Goal: Task Accomplishment & Management: Complete application form

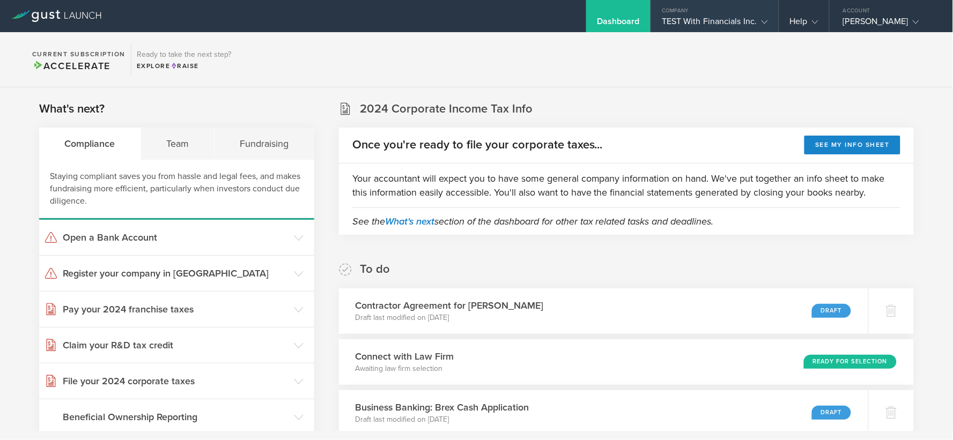
click at [677, 13] on div "Company" at bounding box center [715, 8] width 128 height 16
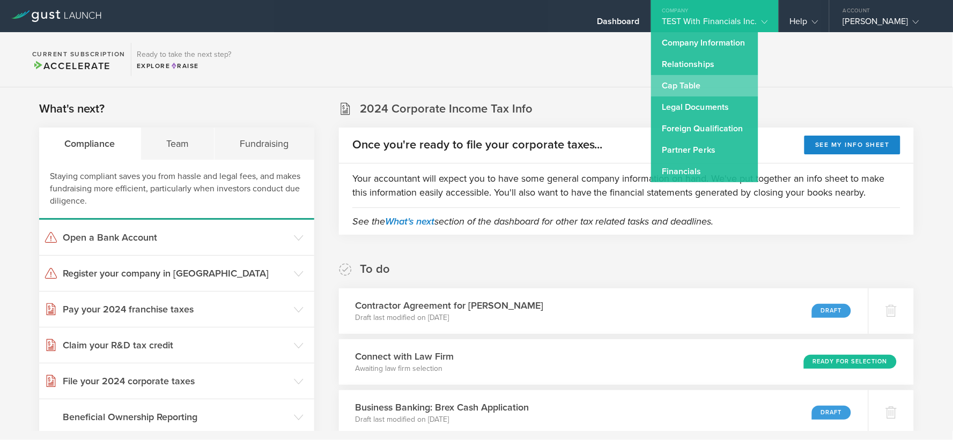
click at [681, 77] on link "Cap Table" at bounding box center [704, 85] width 107 height 21
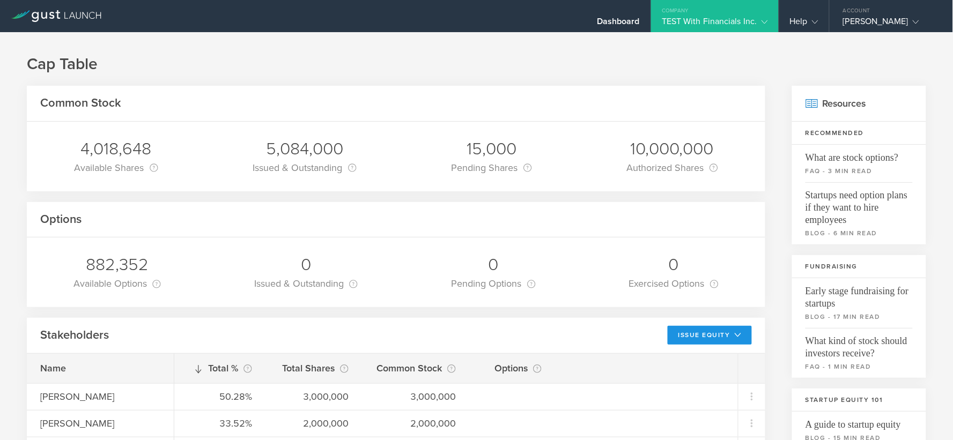
click at [715, 331] on button "Issue Equity" at bounding box center [710, 335] width 84 height 19
click at [698, 379] on li "Grant Common Stock" at bounding box center [701, 380] width 93 height 21
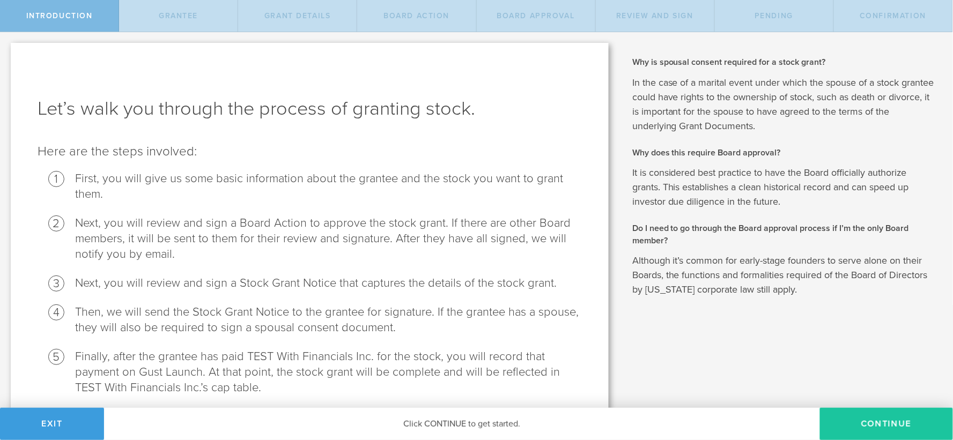
click at [870, 422] on button "Continue" at bounding box center [886, 424] width 133 height 32
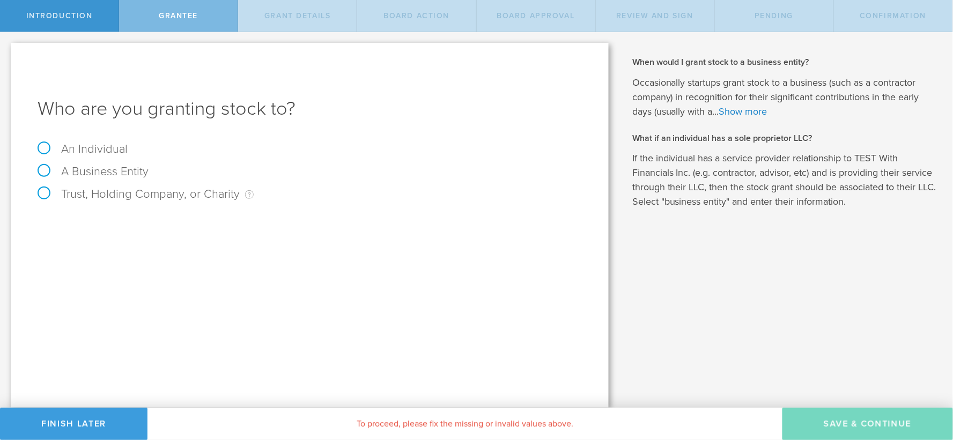
click at [120, 146] on label "An Individual" at bounding box center [83, 149] width 90 height 14
click at [7, 49] on input "An Individual" at bounding box center [3, 40] width 7 height 17
radio input "true"
click at [228, 220] on input "text" at bounding box center [350, 224] width 464 height 16
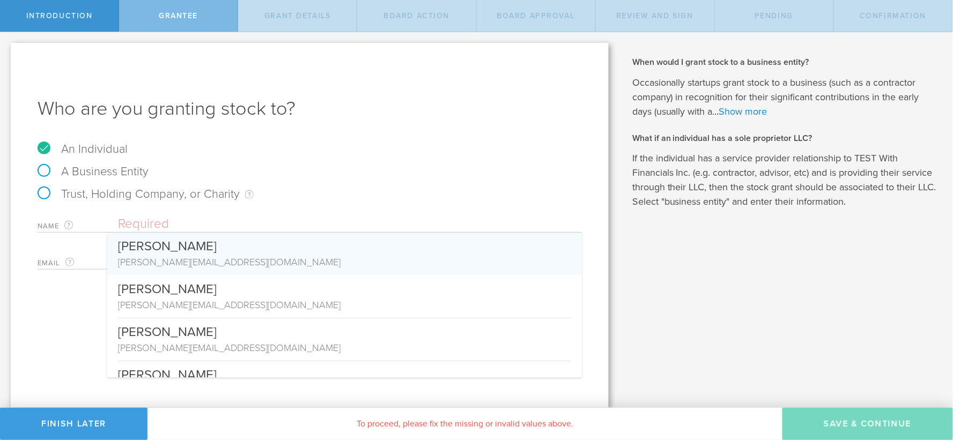
click at [223, 222] on input "text" at bounding box center [350, 224] width 464 height 16
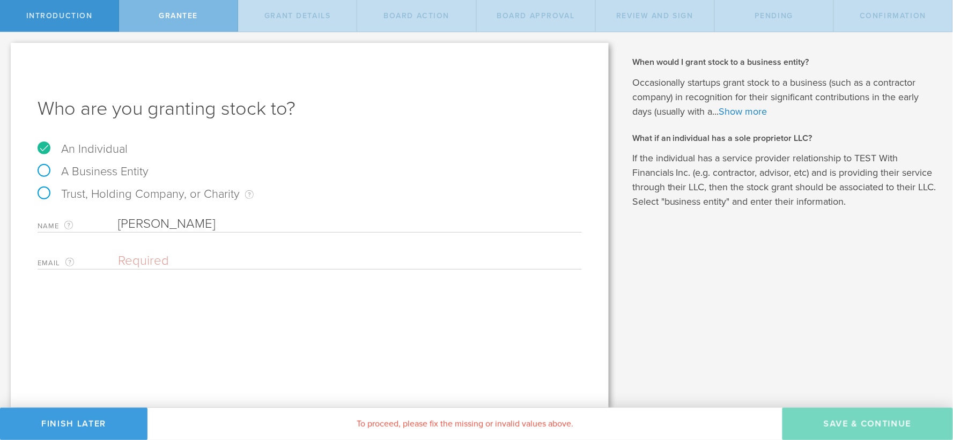
type input "[PERSON_NAME]"
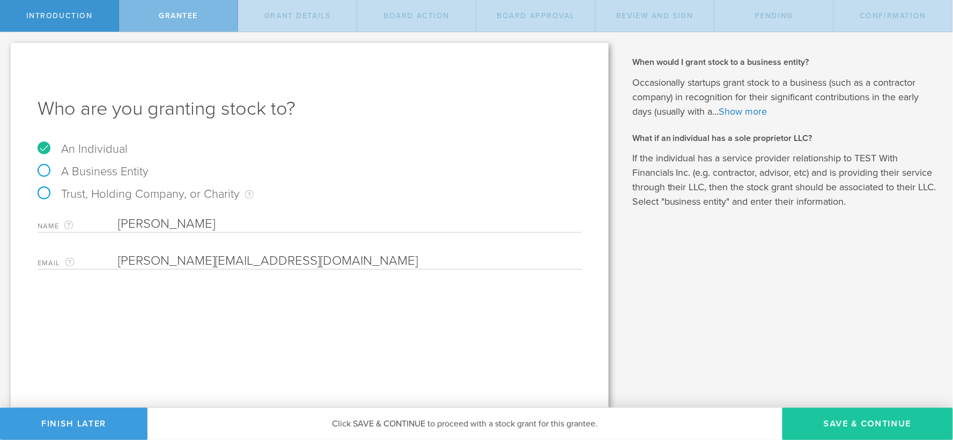
type input "[PERSON_NAME][EMAIL_ADDRESS][DOMAIN_NAME]"
click at [827, 414] on button "Save & Continue" at bounding box center [868, 424] width 171 height 32
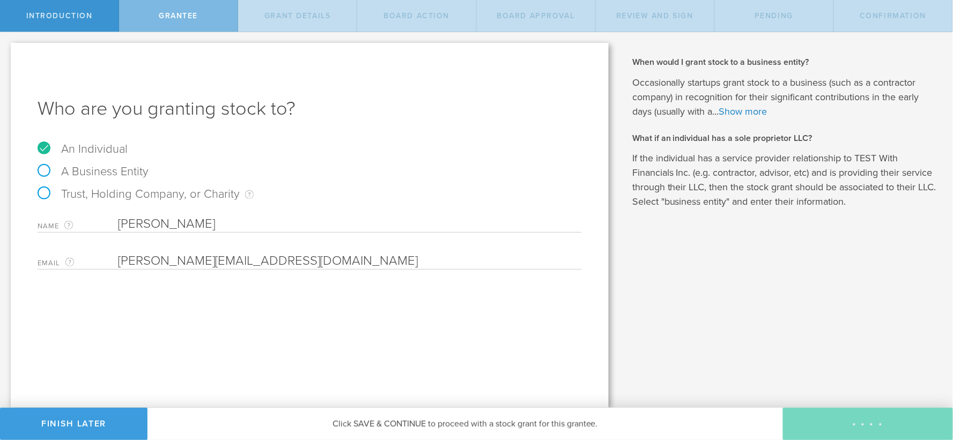
type input "48"
type input "12"
select select "none"
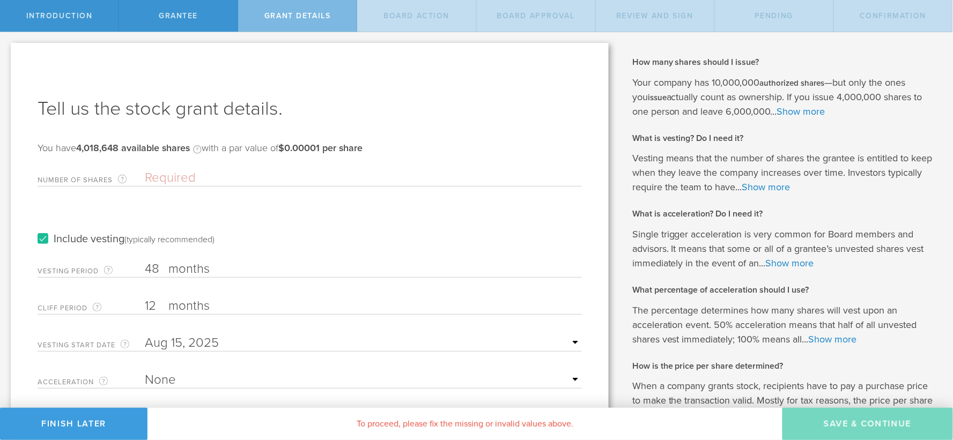
click at [191, 172] on input "Number of Shares The total amount of stock the company is granting to this reci…" at bounding box center [363, 178] width 437 height 16
type input "100,000"
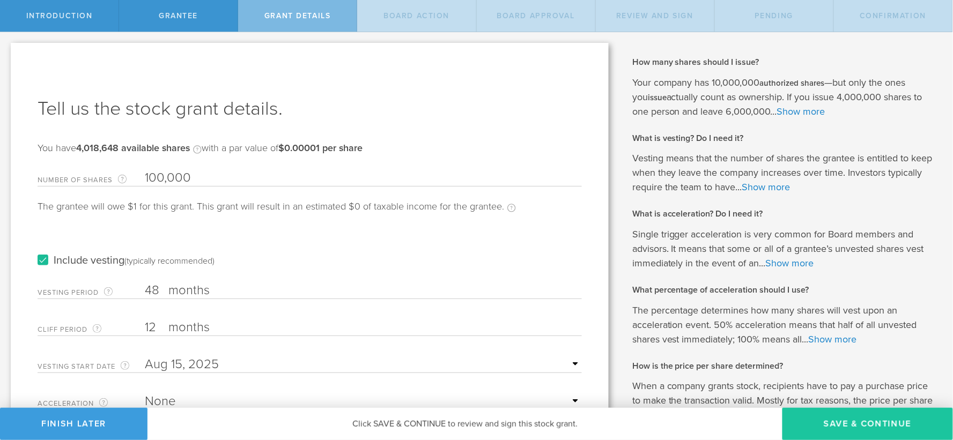
click at [810, 422] on button "Save & Continue" at bounding box center [868, 424] width 171 height 32
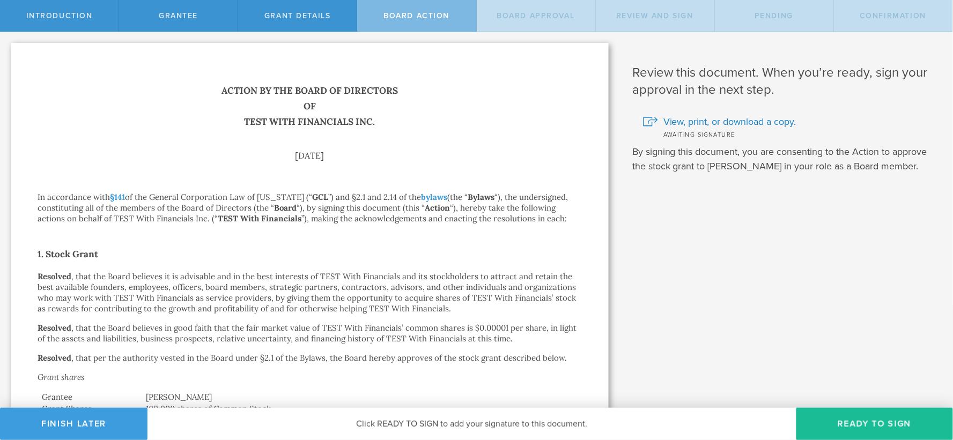
click at [810, 422] on button "Ready to Sign" at bounding box center [874, 424] width 157 height 32
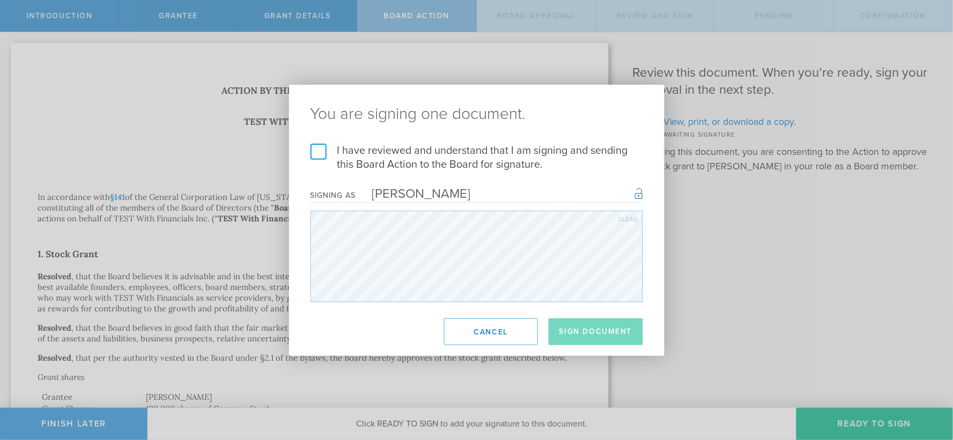
drag, startPoint x: 433, startPoint y: 160, endPoint x: 462, endPoint y: 200, distance: 49.1
click at [436, 163] on label "I have reviewed and understand that I am signing and sending this Board Action …" at bounding box center [477, 158] width 333 height 28
click at [0, 0] on input "I have reviewed and understand that I am signing and sending this Board Action …" at bounding box center [0, 0] width 0 height 0
click at [572, 329] on button "Sign Document" at bounding box center [596, 332] width 94 height 27
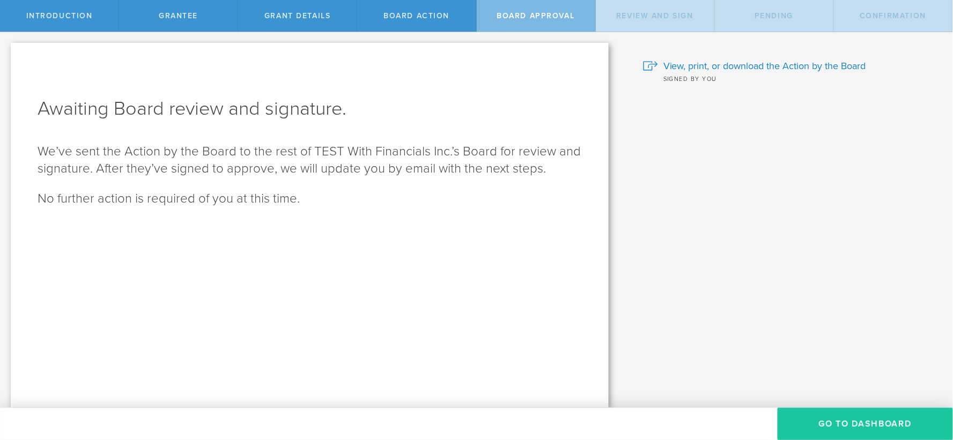
click at [867, 425] on button "Go To Dashboard" at bounding box center [865, 424] width 175 height 32
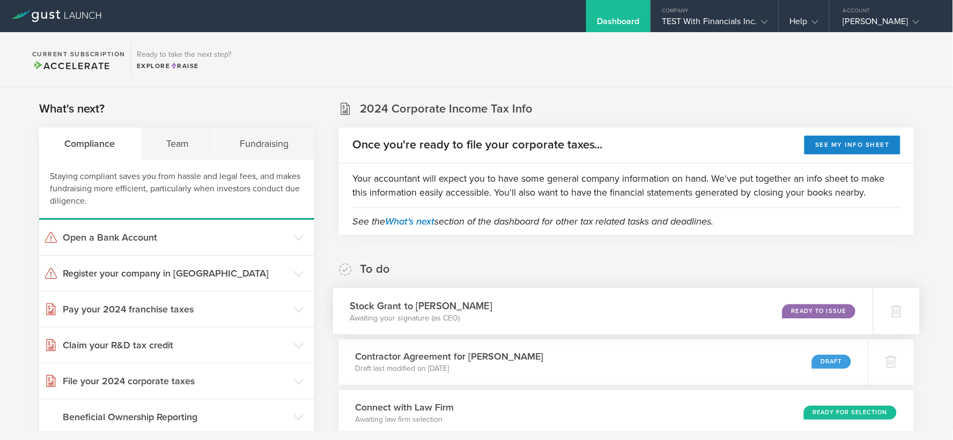
click at [801, 314] on div "Ready to Issue" at bounding box center [819, 311] width 73 height 14
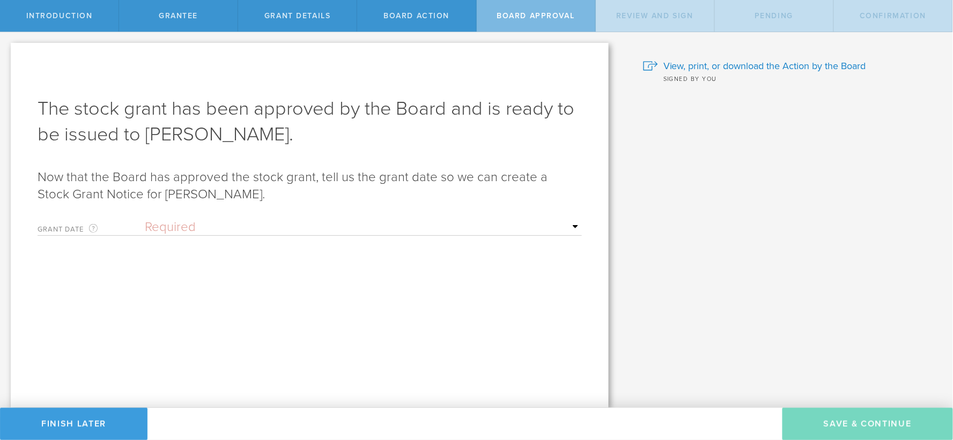
click at [406, 224] on select "Required Upon grantee's signature A specific date" at bounding box center [363, 227] width 437 height 16
select select "uponGranteeSignature"
click at [145, 219] on select "Required Upon grantee's signature A specific date" at bounding box center [363, 227] width 437 height 16
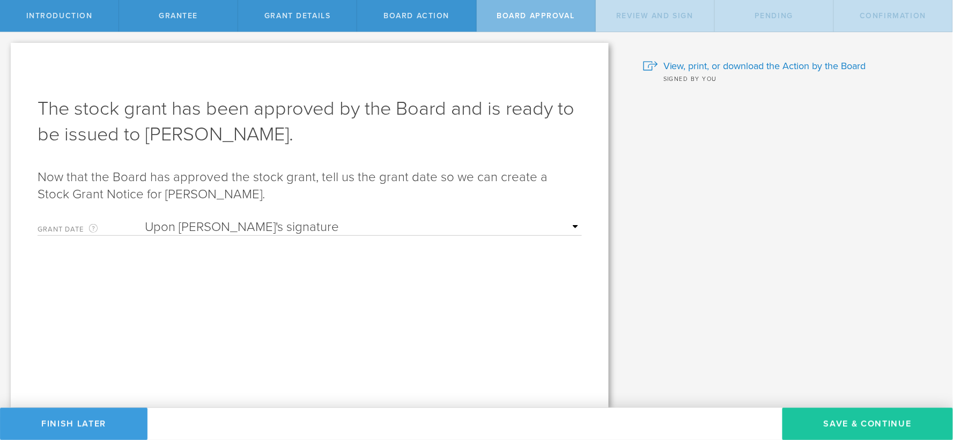
click at [824, 424] on button "Save & Continue" at bounding box center [868, 424] width 171 height 32
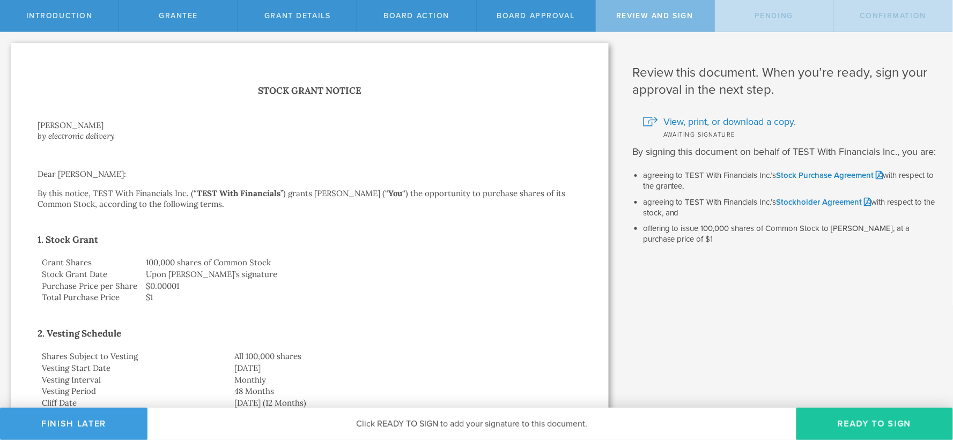
click at [876, 424] on button "Ready to Sign" at bounding box center [874, 424] width 157 height 32
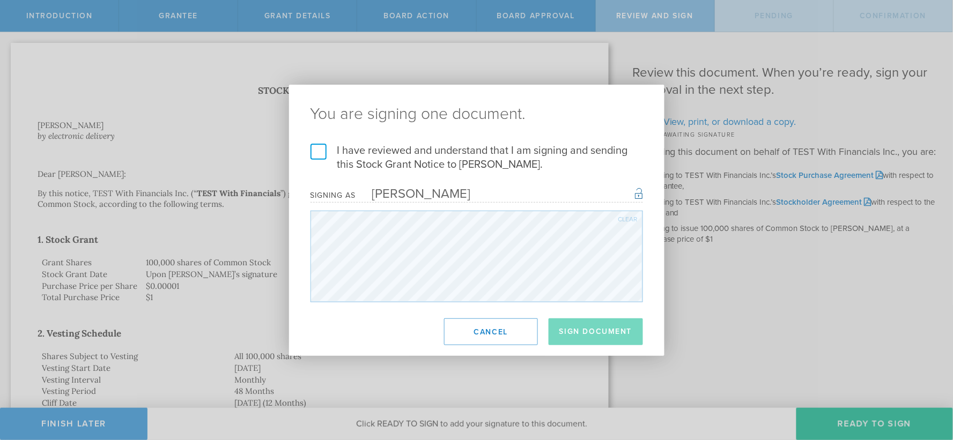
click at [365, 154] on label "I have reviewed and understand that I am signing and sending this Stock Grant N…" at bounding box center [477, 158] width 333 height 28
click at [0, 0] on input "I have reviewed and understand that I am signing and sending this Stock Grant N…" at bounding box center [0, 0] width 0 height 0
click at [577, 326] on button "Sign Document" at bounding box center [596, 332] width 94 height 27
